Goal: Transaction & Acquisition: Purchase product/service

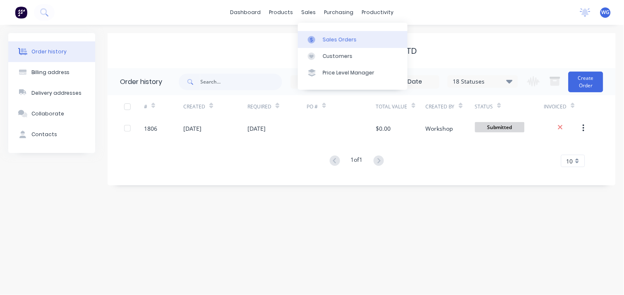
click at [332, 36] on div "Sales Orders" at bounding box center [340, 39] width 34 height 7
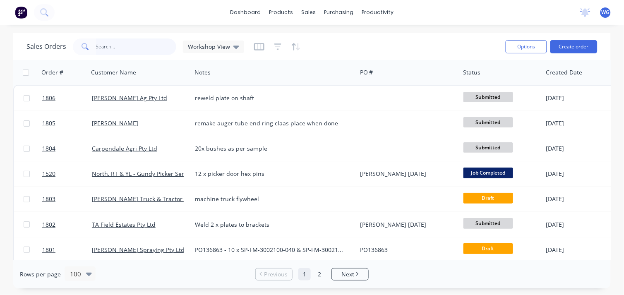
click at [134, 44] on input "text" at bounding box center [136, 46] width 81 height 17
type input "1765"
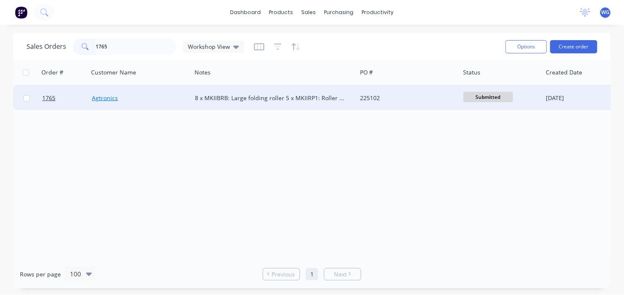
click at [113, 99] on link "Agtronics" at bounding box center [105, 98] width 26 height 8
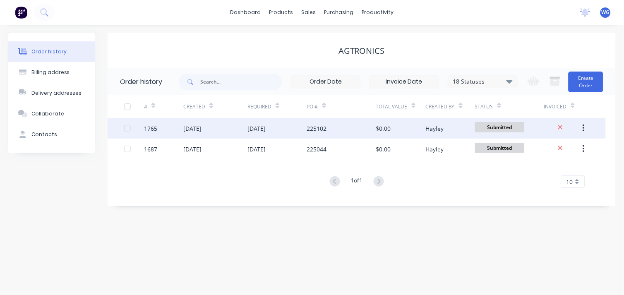
click at [167, 127] on div "1765" at bounding box center [164, 128] width 40 height 21
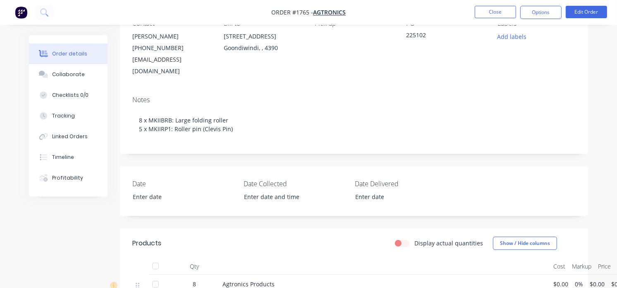
scroll to position [118, 0]
click at [575, 14] on button "Edit Order" at bounding box center [586, 12] width 41 height 12
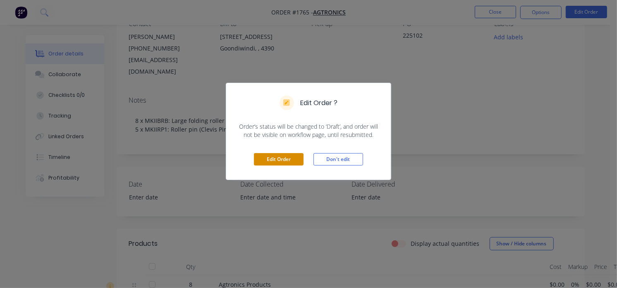
click at [289, 156] on button "Edit Order" at bounding box center [279, 159] width 50 height 12
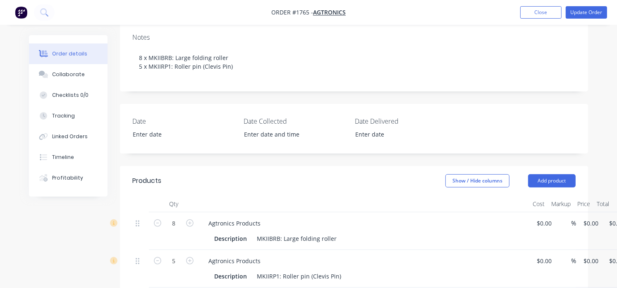
scroll to position [182, 0]
click at [555, 173] on button "Add product" at bounding box center [553, 179] width 48 height 13
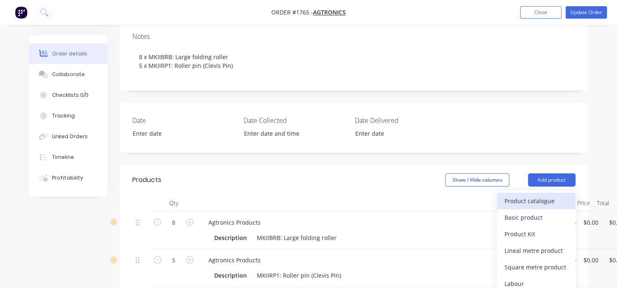
click at [520, 195] on div "Product catalogue" at bounding box center [537, 201] width 64 height 12
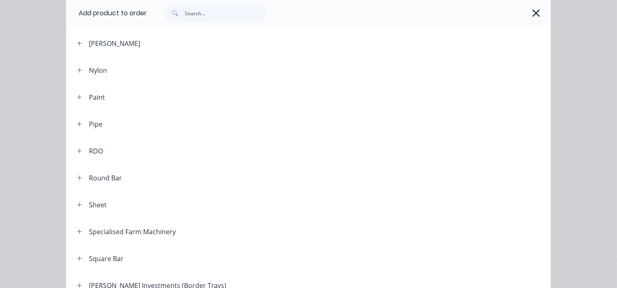
scroll to position [981, 0]
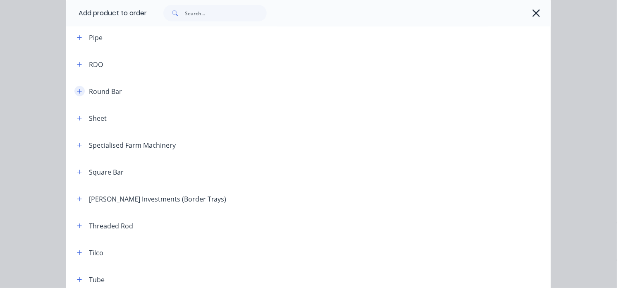
click at [77, 90] on icon "button" at bounding box center [79, 92] width 5 height 6
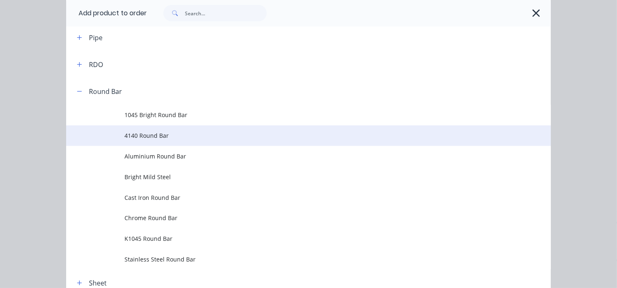
click at [163, 135] on span "4140 Round Bar" at bounding box center [295, 135] width 341 height 9
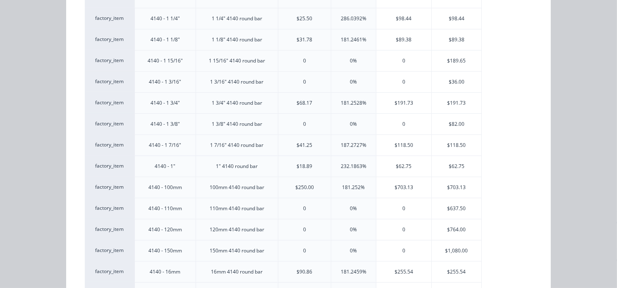
scroll to position [145, 0]
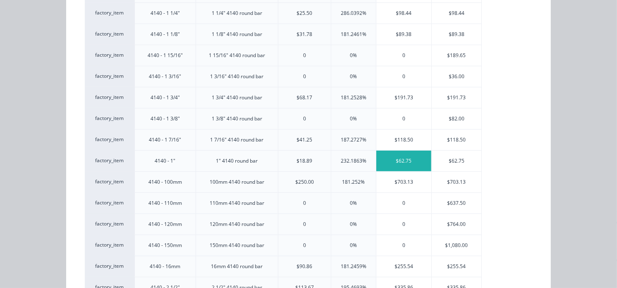
click at [395, 168] on div "$62.75" at bounding box center [404, 161] width 55 height 21
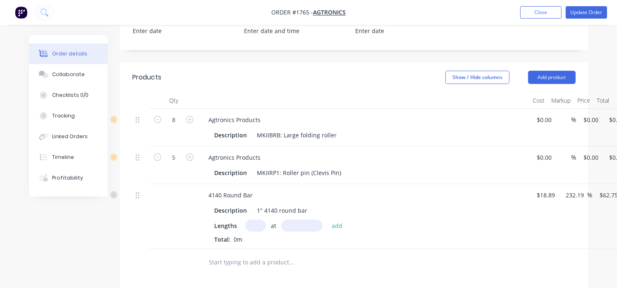
scroll to position [286, 0]
click at [290, 219] on input "text" at bounding box center [301, 225] width 41 height 12
click at [253, 219] on input "text" at bounding box center [255, 225] width 21 height 12
type input "5"
click at [294, 219] on input "text" at bounding box center [301, 225] width 41 height 12
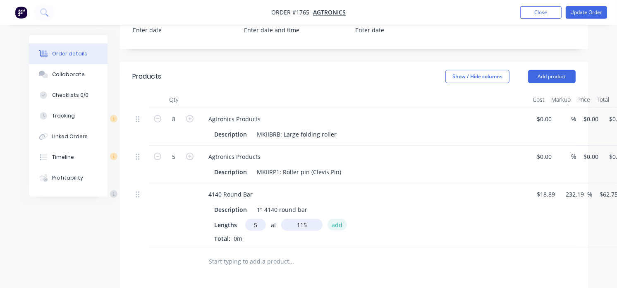
type input "115mm"
click at [341, 219] on button "add" at bounding box center [337, 224] width 19 height 11
type input "$36.08"
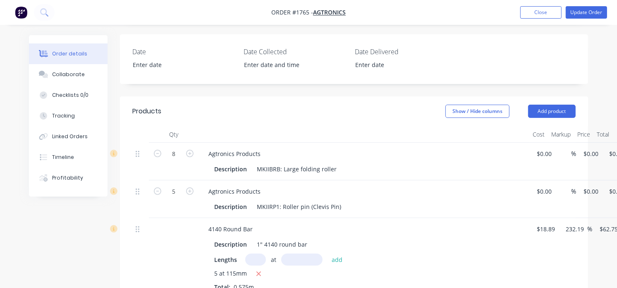
scroll to position [248, 0]
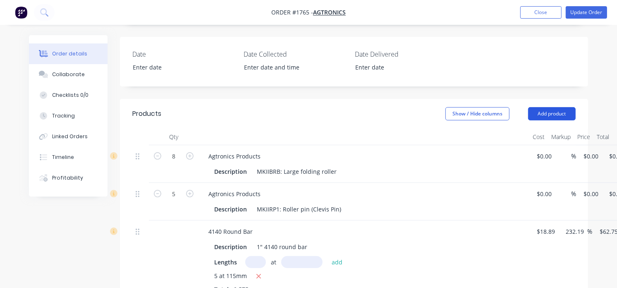
click at [562, 108] on button "Add product" at bounding box center [553, 113] width 48 height 13
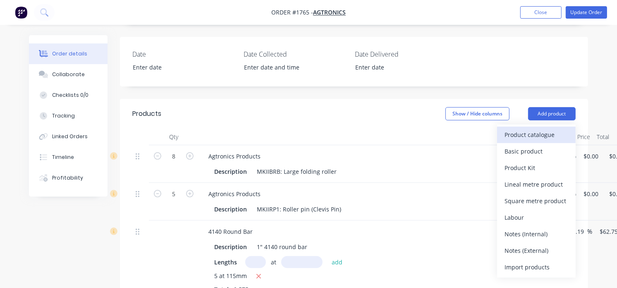
click at [538, 129] on div "Product catalogue" at bounding box center [537, 135] width 64 height 12
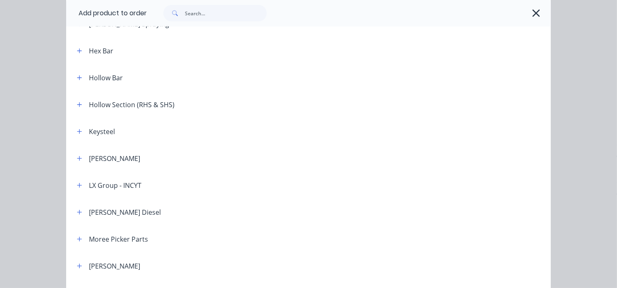
scroll to position [823, 0]
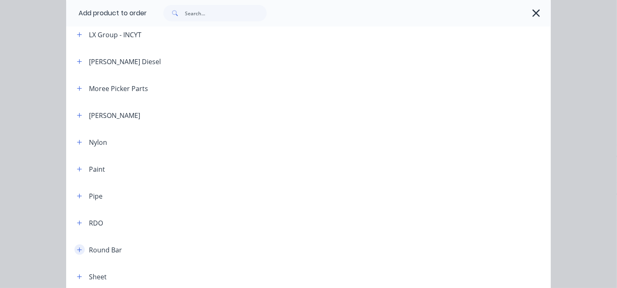
click at [79, 250] on icon "button" at bounding box center [79, 250] width 5 height 6
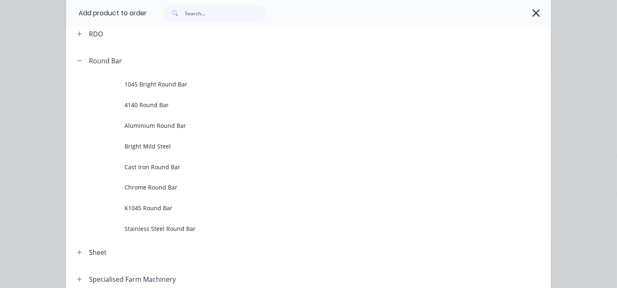
scroll to position [1012, 0]
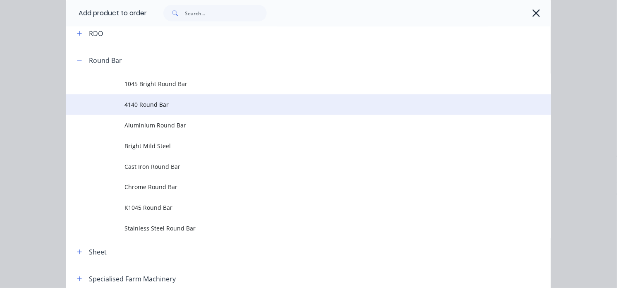
click at [138, 99] on td "4140 Round Bar" at bounding box center [338, 104] width 427 height 21
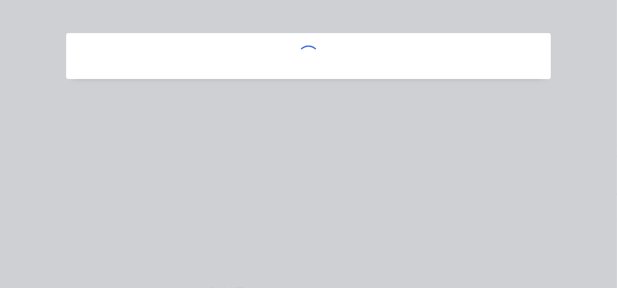
scroll to position [0, 0]
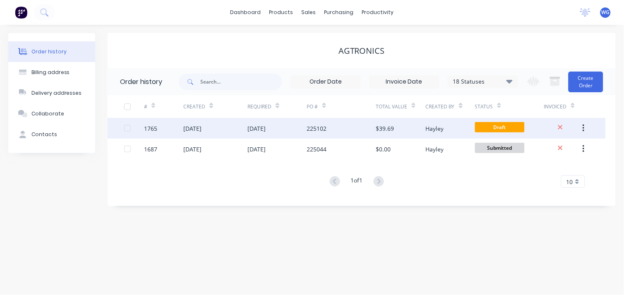
click at [218, 126] on div "[DATE]" at bounding box center [215, 128] width 64 height 21
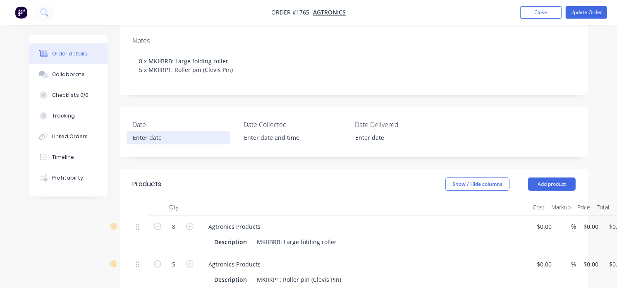
scroll to position [403, 0]
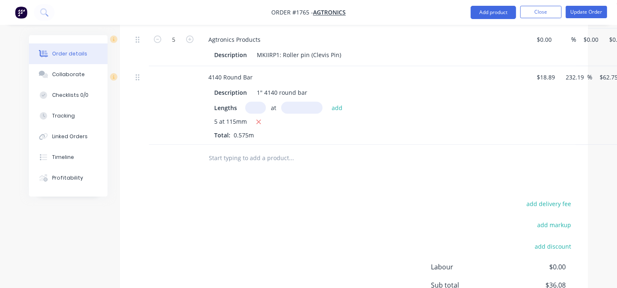
click at [257, 150] on input "text" at bounding box center [292, 158] width 166 height 17
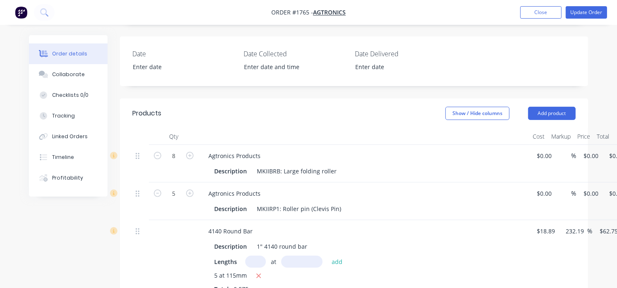
scroll to position [248, 0]
click at [541, 107] on button "Add product" at bounding box center [553, 113] width 48 height 13
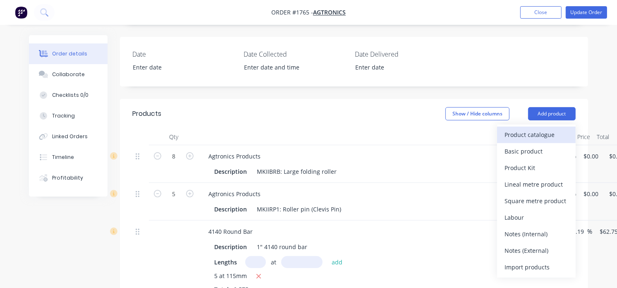
click at [533, 129] on div "Product catalogue" at bounding box center [537, 135] width 64 height 12
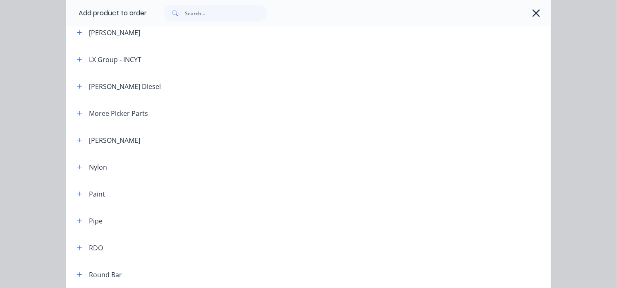
scroll to position [799, 0]
click at [76, 269] on button "button" at bounding box center [79, 274] width 10 height 10
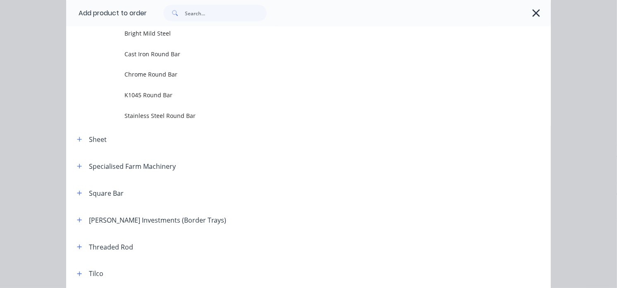
scroll to position [1126, 0]
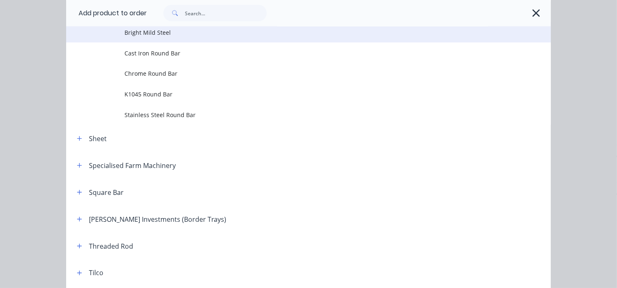
click at [166, 34] on span "Bright Mild Steel" at bounding box center [295, 32] width 341 height 9
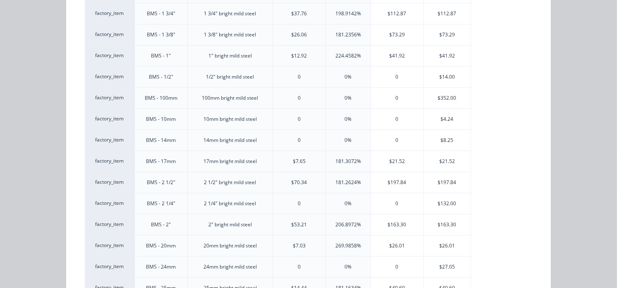
scroll to position [0, 0]
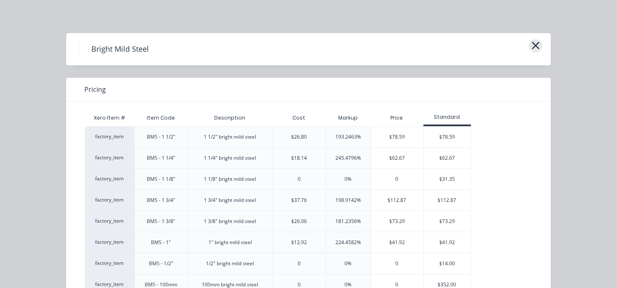
click at [537, 46] on button "button" at bounding box center [536, 45] width 14 height 13
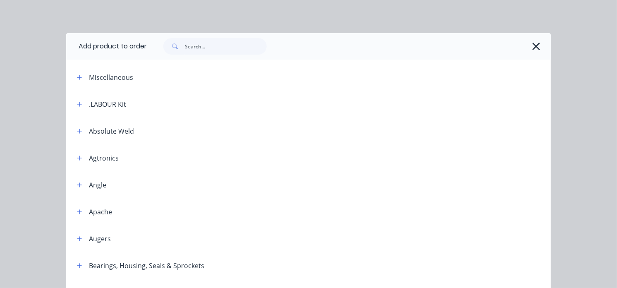
click at [540, 38] on div at bounding box center [349, 46] width 404 height 26
click at [536, 42] on icon "button" at bounding box center [536, 47] width 9 height 12
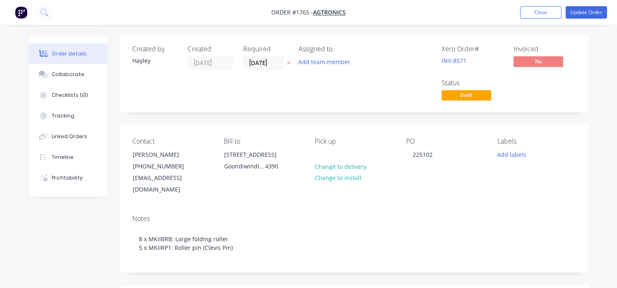
click at [568, 21] on nav "Order #1765 - Agtronics Add product Close Update Order" at bounding box center [308, 12] width 617 height 25
click at [581, 12] on button "Update Order" at bounding box center [586, 12] width 41 height 12
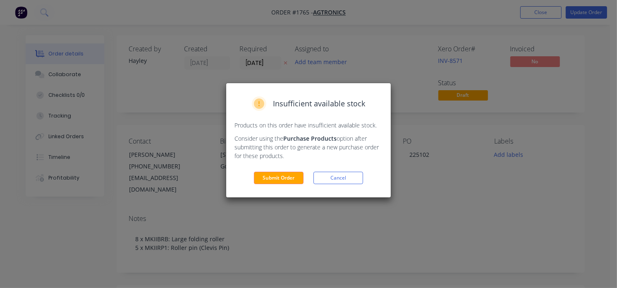
click at [244, 208] on div "Insufficient available stock Products on this order have insufficient available…" at bounding box center [308, 144] width 617 height 288
click at [271, 180] on button "Submit Order" at bounding box center [279, 178] width 50 height 12
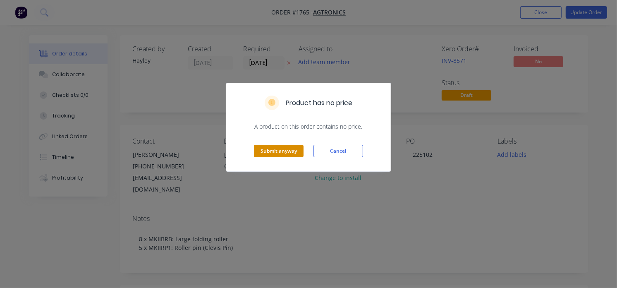
click at [282, 156] on button "Submit anyway" at bounding box center [279, 151] width 50 height 12
